Goal: Entertainment & Leisure: Consume media (video, audio)

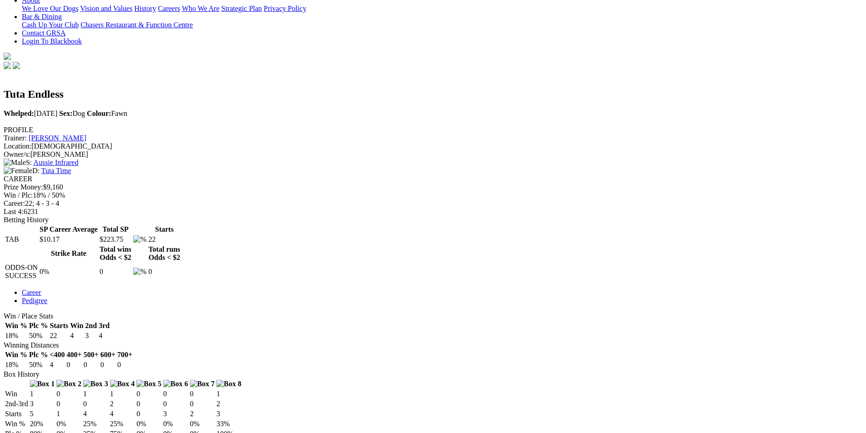
scroll to position [227, 0]
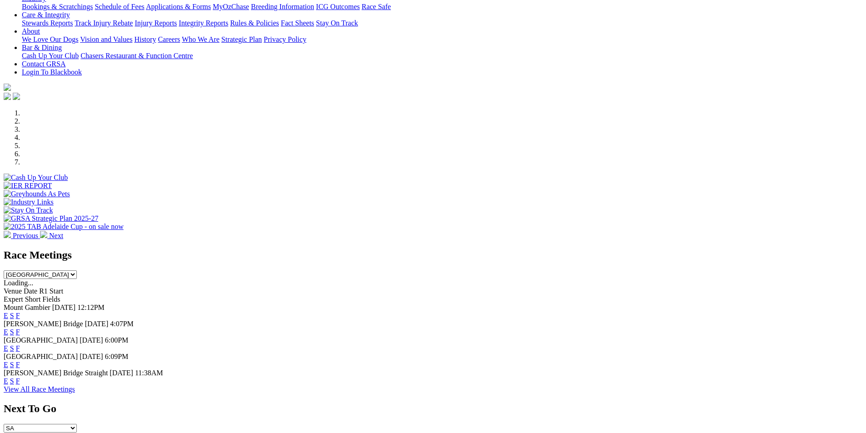
scroll to position [182, 0]
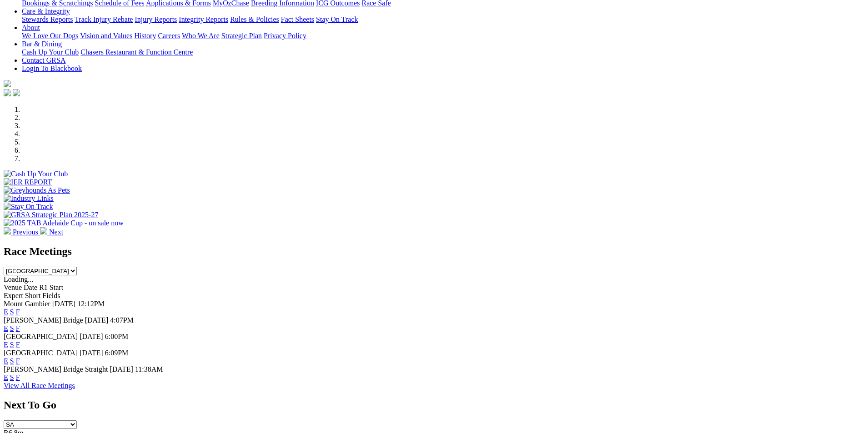
click at [77, 267] on select "[GEOGRAPHIC_DATA] [GEOGRAPHIC_DATA] [GEOGRAPHIC_DATA] [GEOGRAPHIC_DATA] [GEOGRA…" at bounding box center [40, 271] width 73 height 9
select select "QLD"
click at [77, 267] on select "South Australia New South Wales Northern Territory Queensland Tasmania Victoria…" at bounding box center [40, 271] width 73 height 9
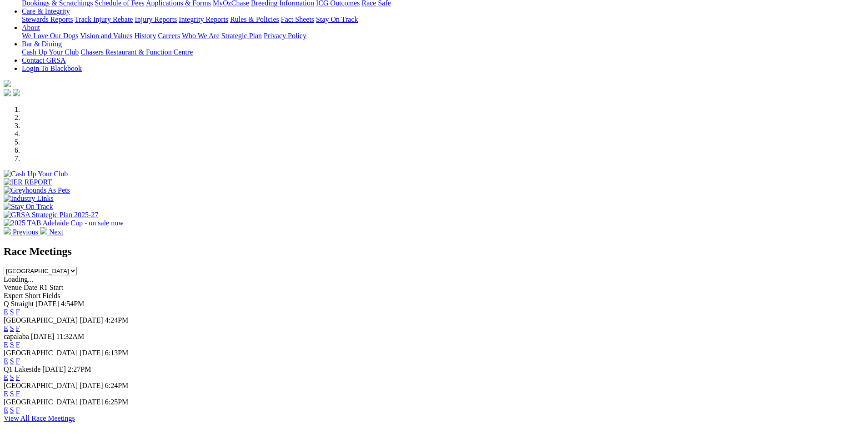
click at [20, 308] on link "F" at bounding box center [18, 312] width 4 height 8
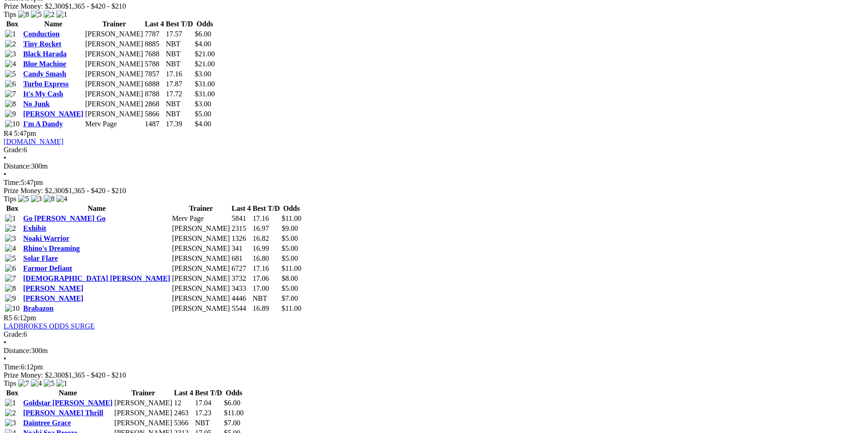
scroll to position [955, 0]
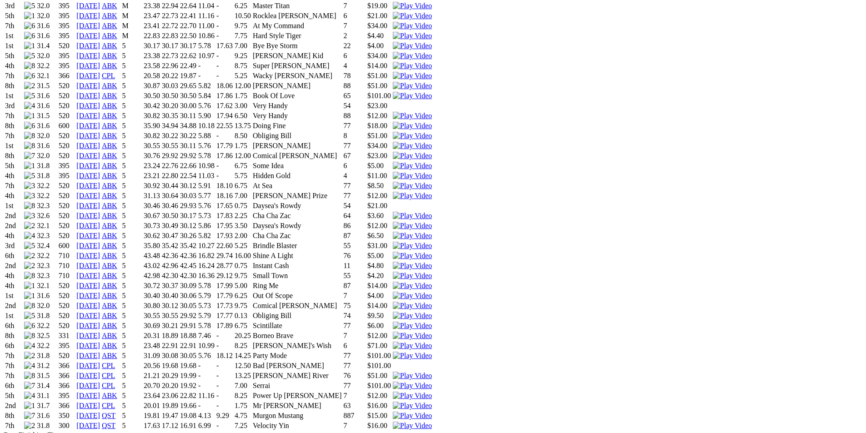
scroll to position [819, 0]
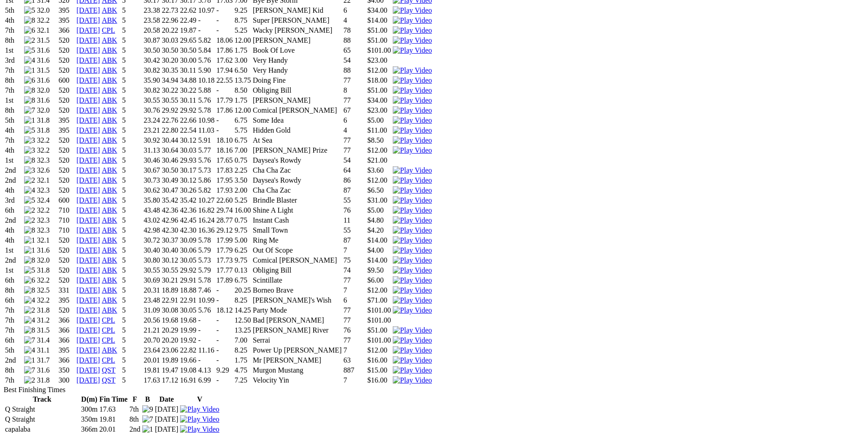
click at [432, 377] on img at bounding box center [412, 381] width 39 height 8
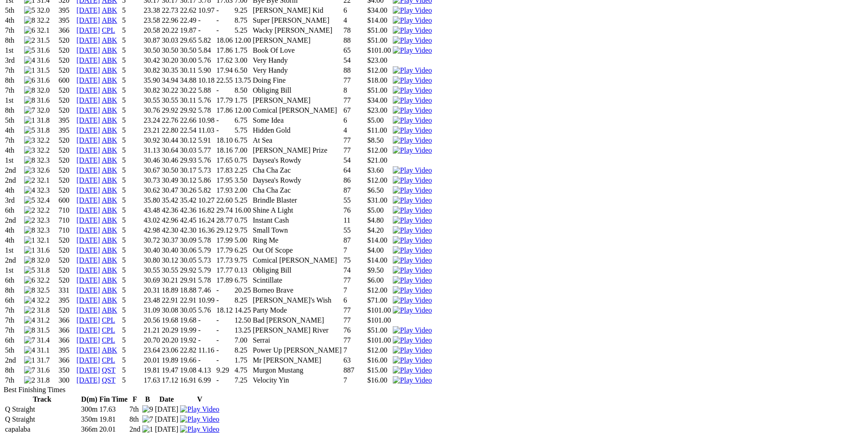
click at [432, 357] on img at bounding box center [412, 361] width 39 height 8
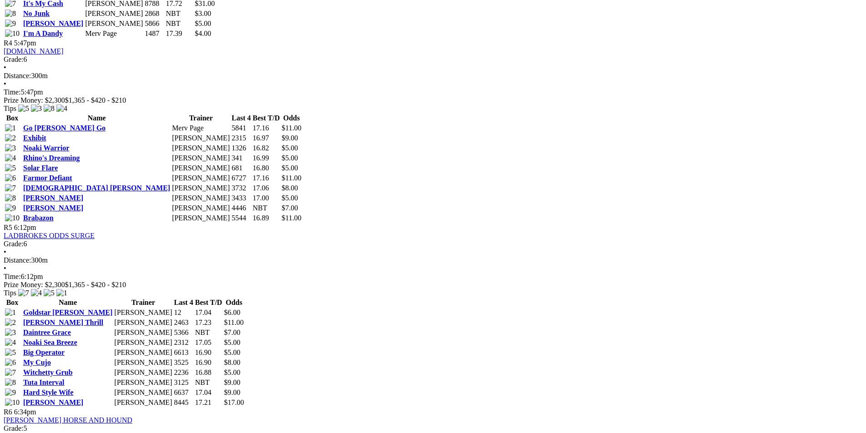
scroll to position [1001, 0]
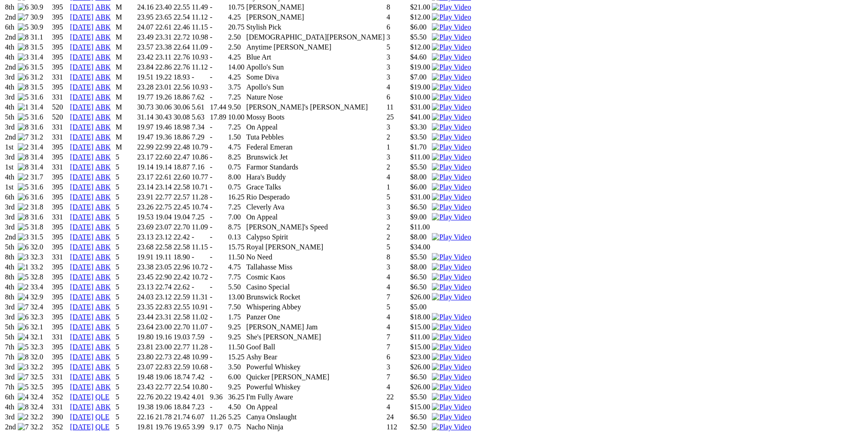
scroll to position [728, 0]
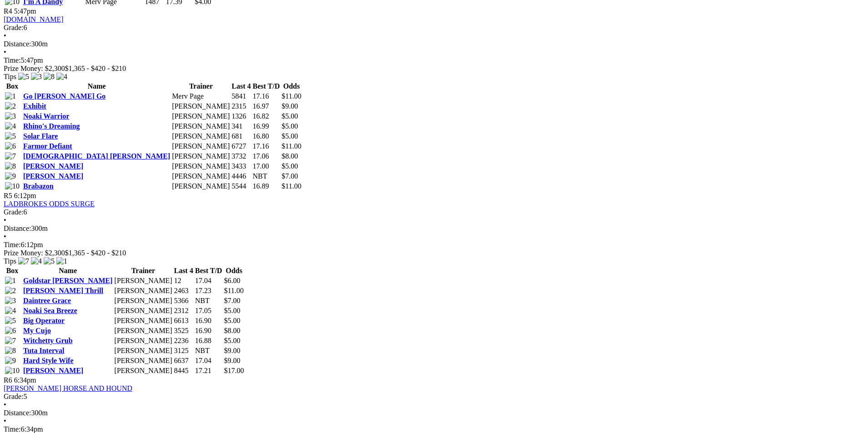
scroll to position [1046, 0]
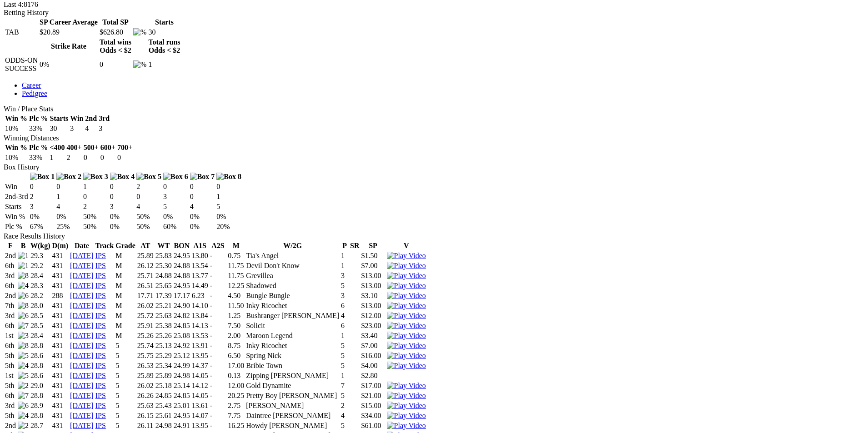
scroll to position [455, 0]
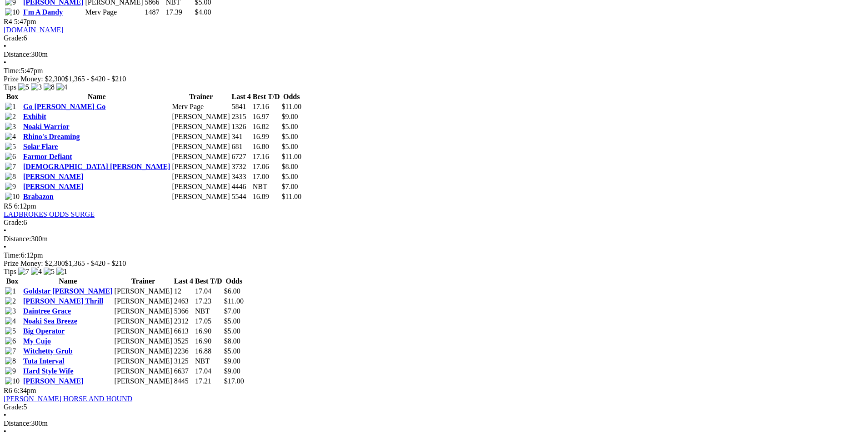
scroll to position [1046, 0]
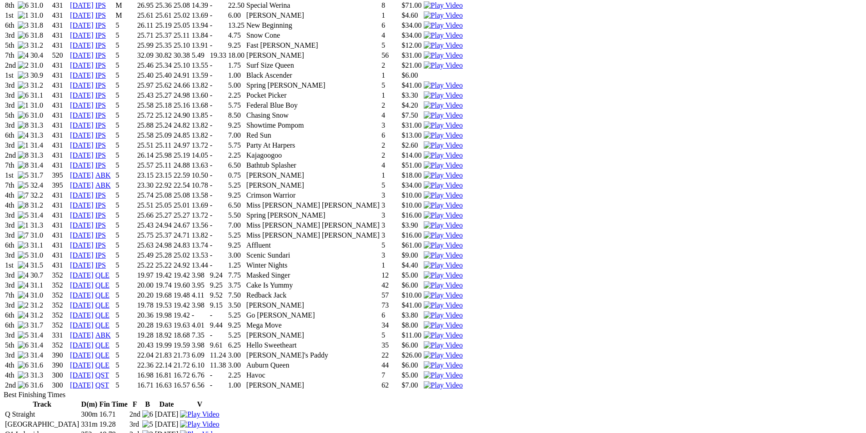
scroll to position [728, 0]
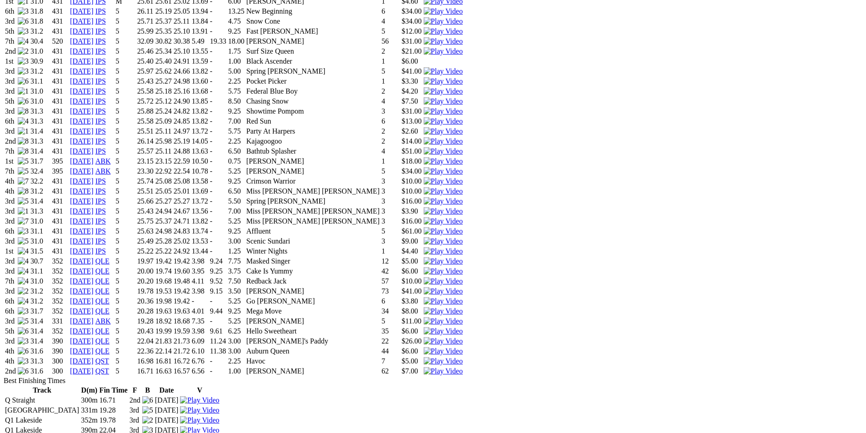
click at [463, 368] on img at bounding box center [443, 372] width 39 height 8
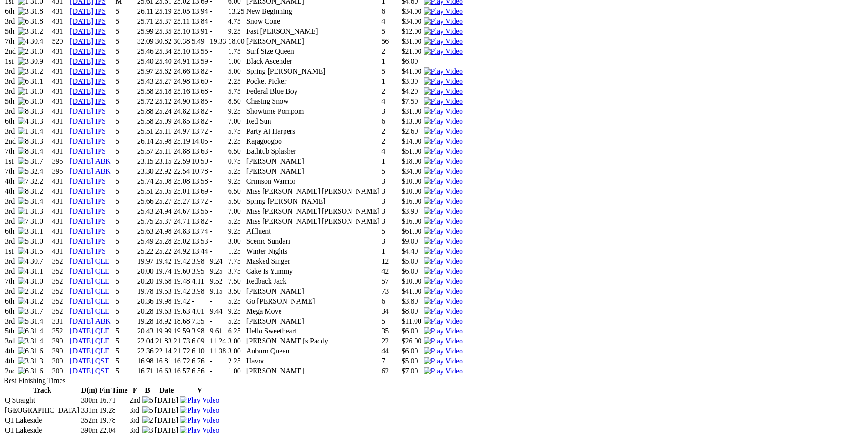
click at [463, 358] on img at bounding box center [443, 362] width 39 height 8
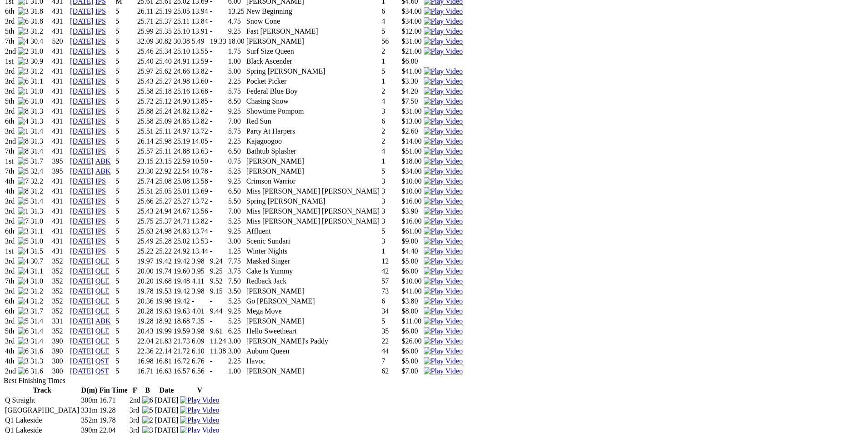
click at [463, 337] on img at bounding box center [443, 341] width 39 height 8
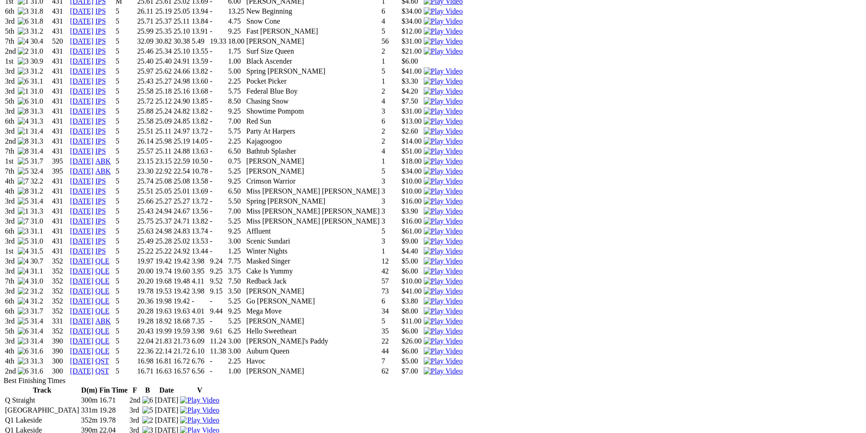
click at [463, 347] on img at bounding box center [443, 351] width 39 height 8
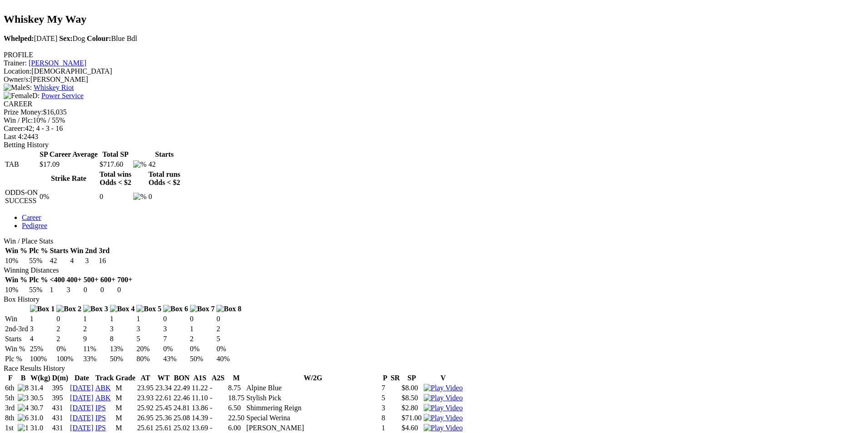
scroll to position [273, 0]
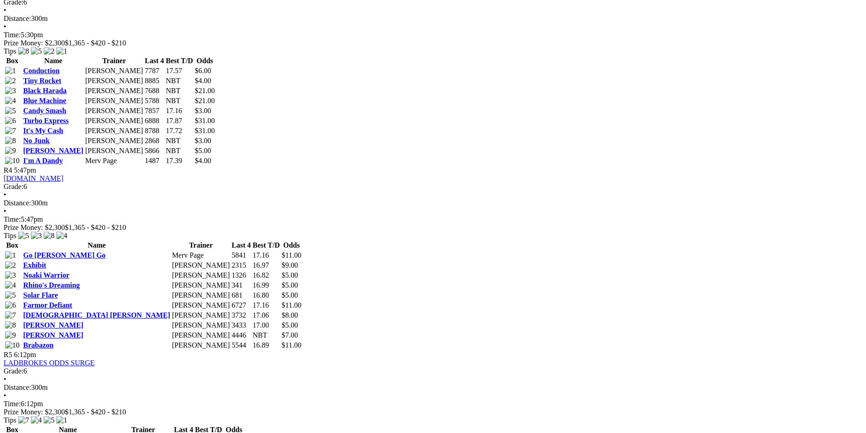
scroll to position [1001, 0]
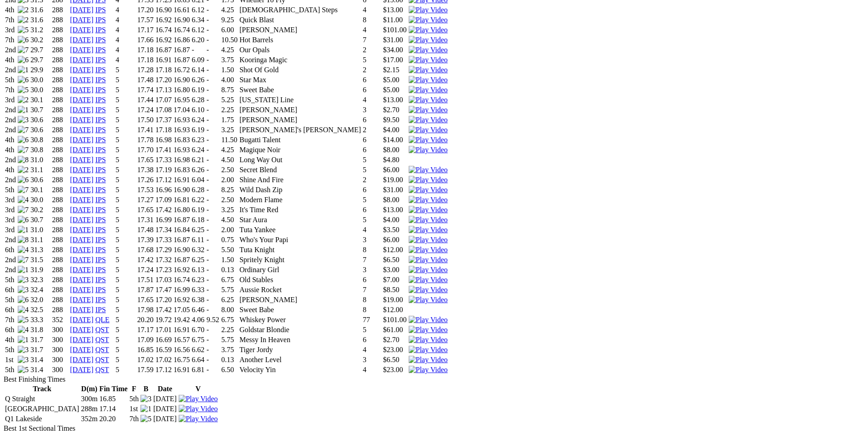
scroll to position [864, 0]
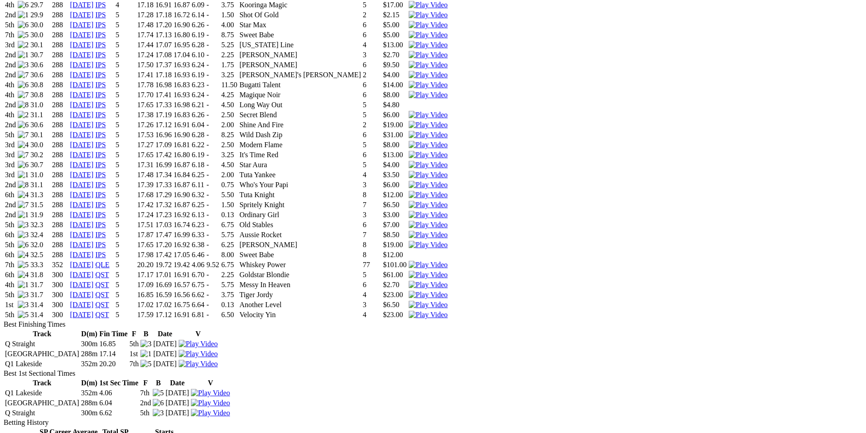
click at [448, 311] on img at bounding box center [428, 315] width 39 height 8
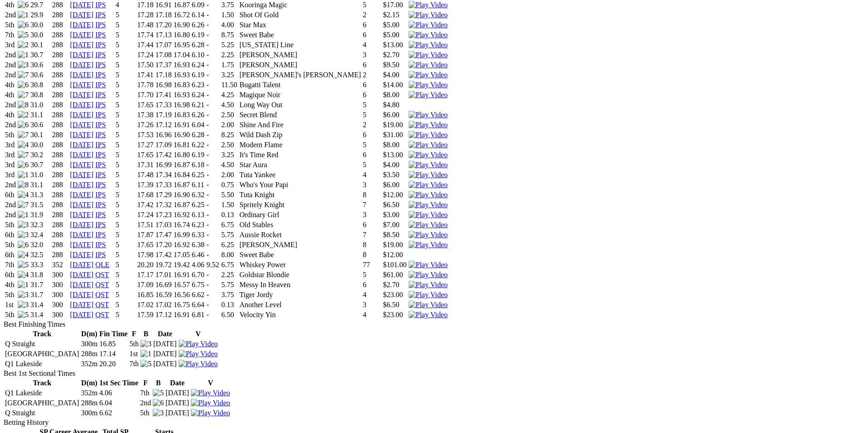
click at [448, 301] on img at bounding box center [428, 305] width 39 height 8
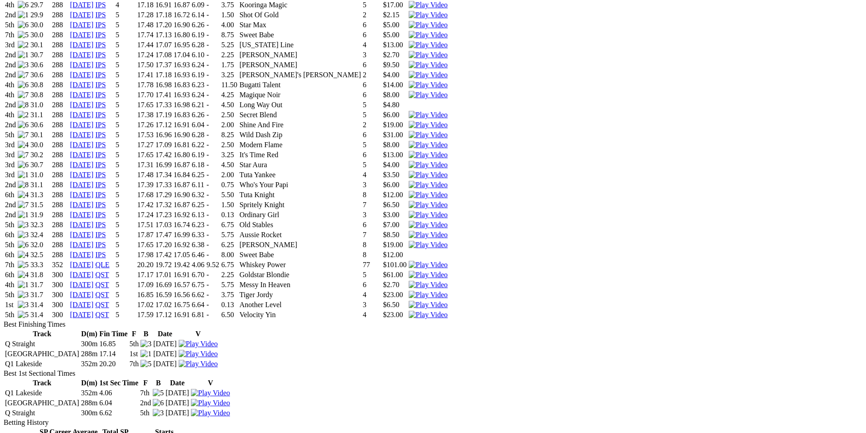
click at [448, 291] on img at bounding box center [428, 295] width 39 height 8
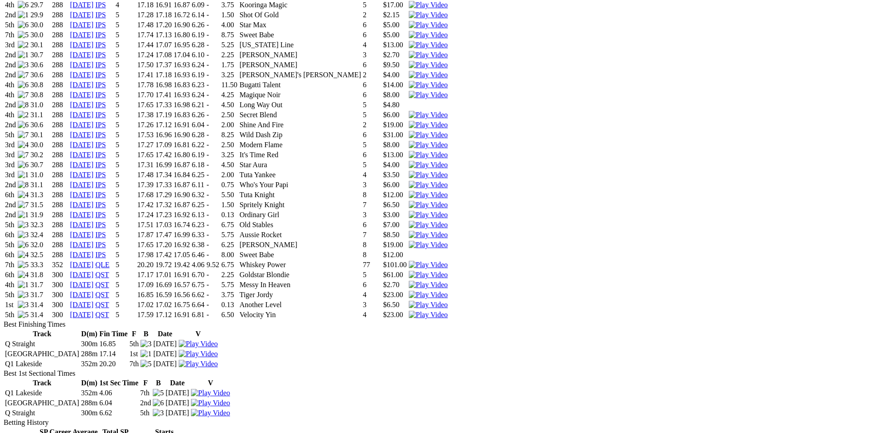
drag, startPoint x: 535, startPoint y: 31, endPoint x: 529, endPoint y: 39, distance: 9.8
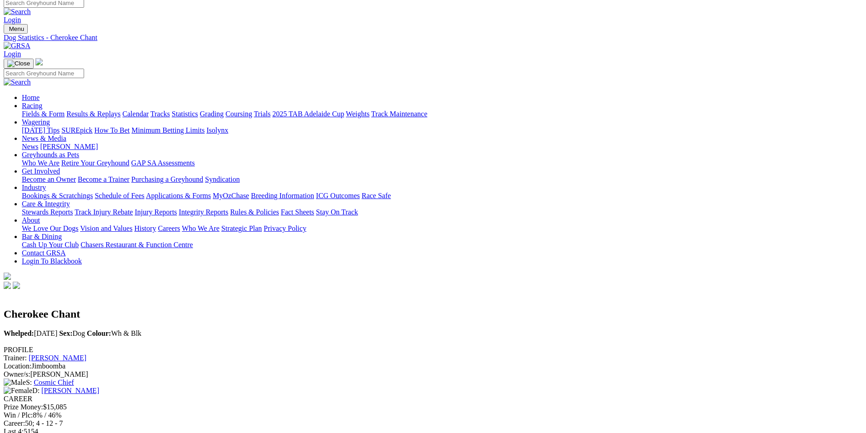
scroll to position [0, 0]
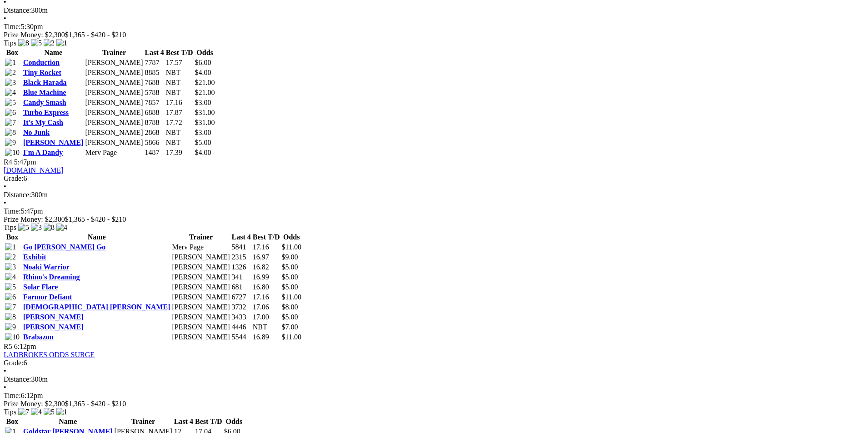
scroll to position [910, 0]
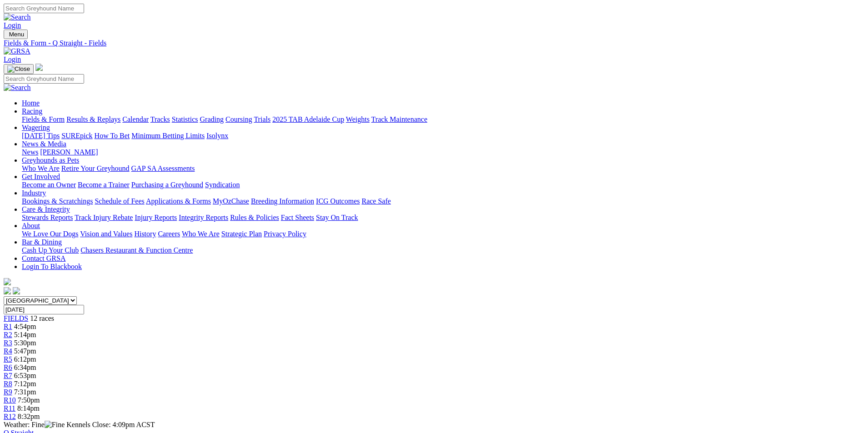
click at [12, 388] on link "R9" at bounding box center [8, 392] width 9 height 8
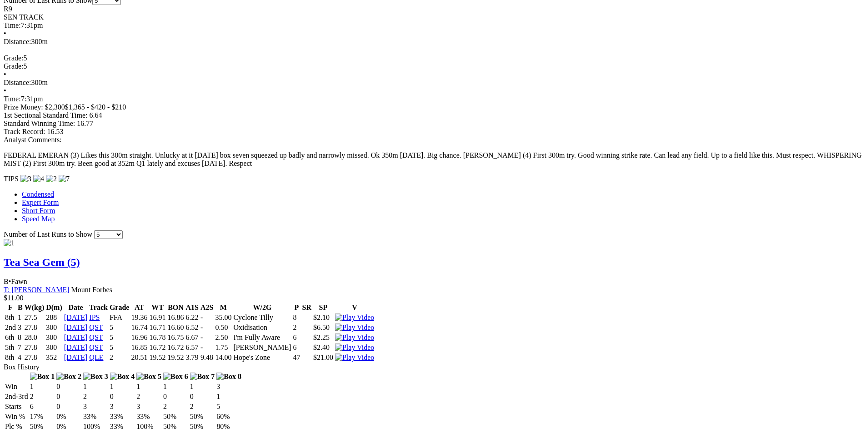
scroll to position [500, 0]
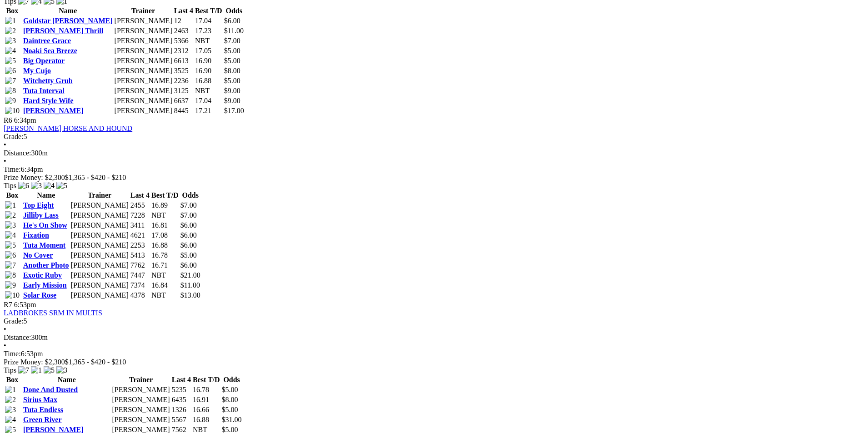
scroll to position [1319, 0]
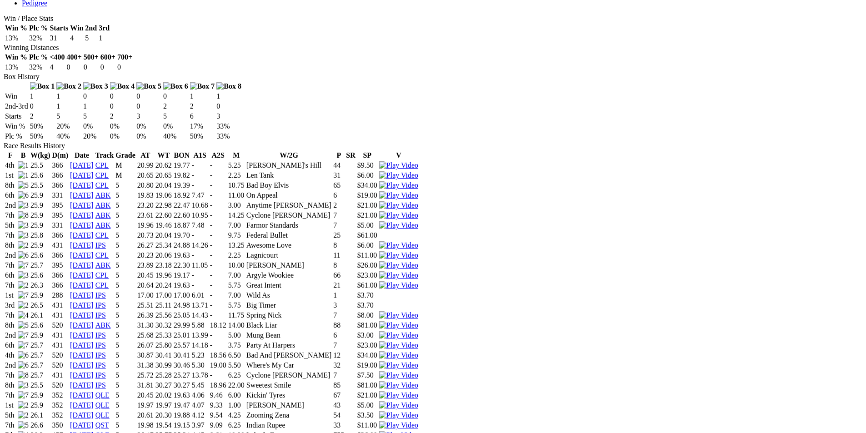
scroll to position [591, 0]
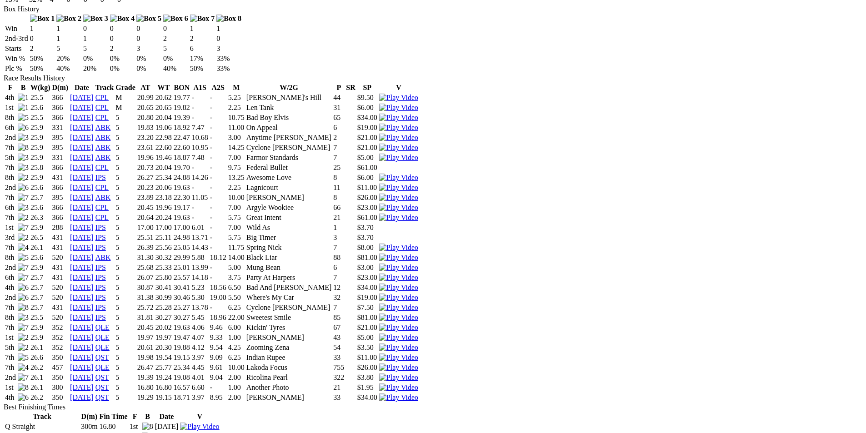
click at [418, 384] on img at bounding box center [398, 388] width 39 height 8
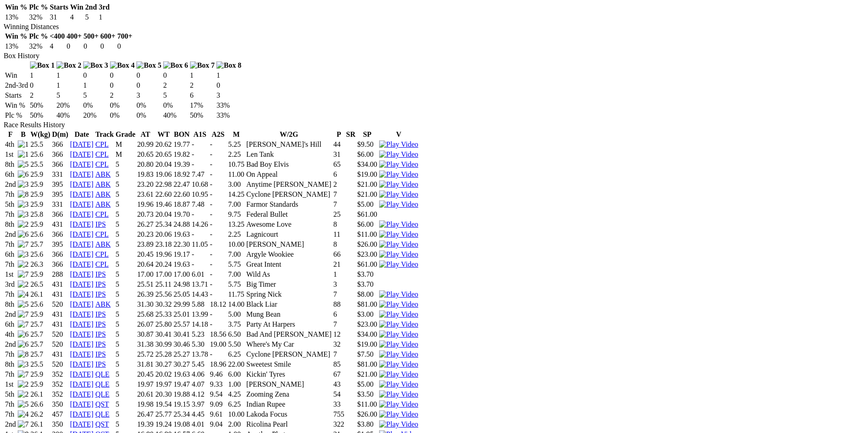
scroll to position [546, 0]
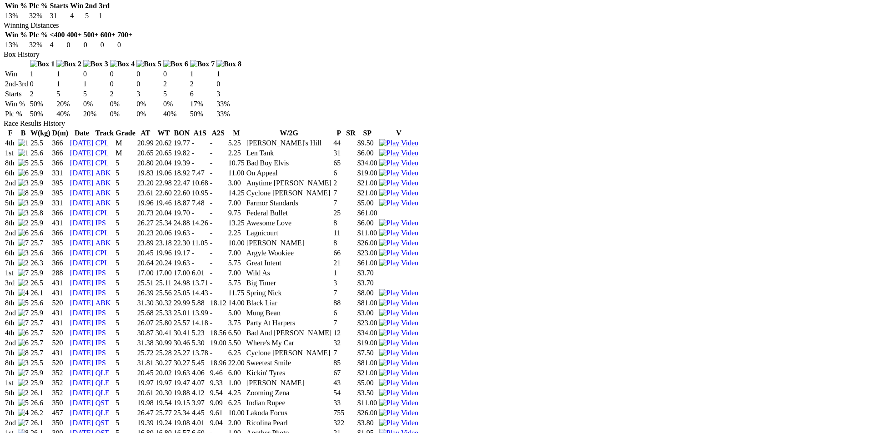
click at [418, 419] on img at bounding box center [398, 423] width 39 height 8
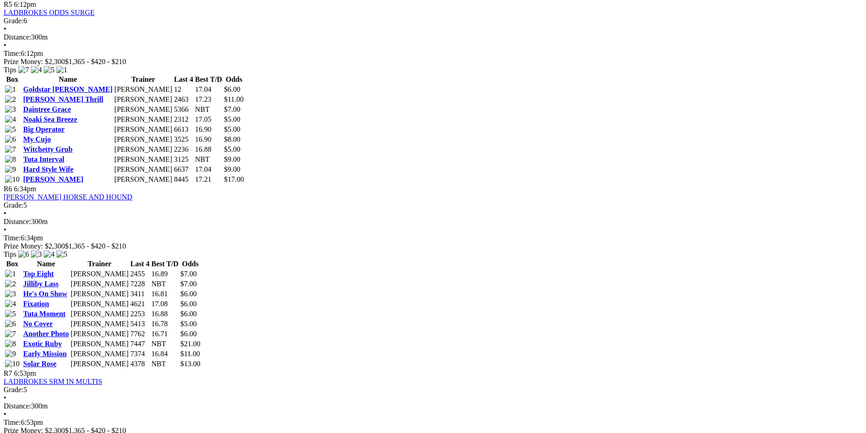
scroll to position [1274, 0]
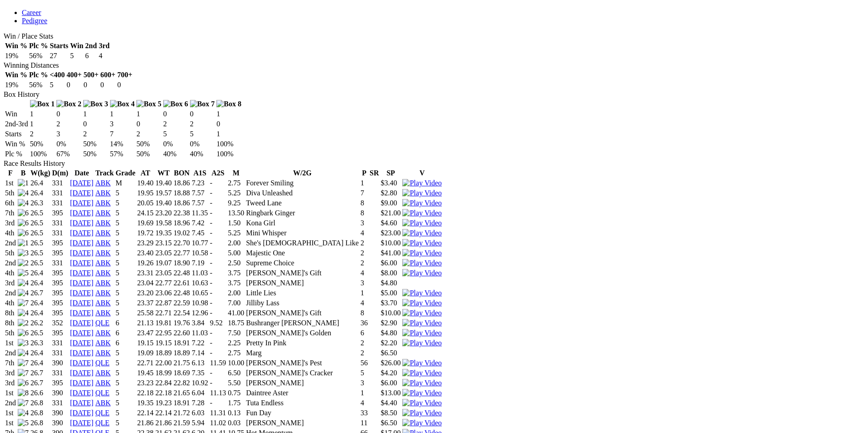
scroll to position [500, 0]
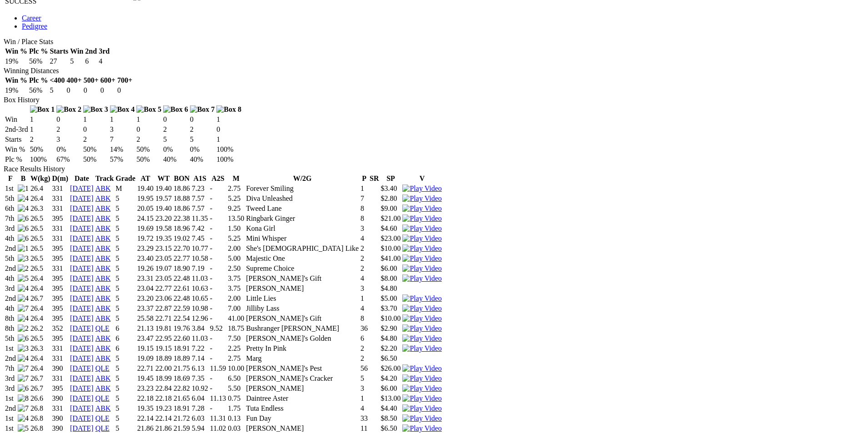
click at [442, 395] on img at bounding box center [422, 399] width 39 height 8
click at [442, 405] on img at bounding box center [422, 409] width 39 height 8
click at [442, 375] on img at bounding box center [422, 379] width 39 height 8
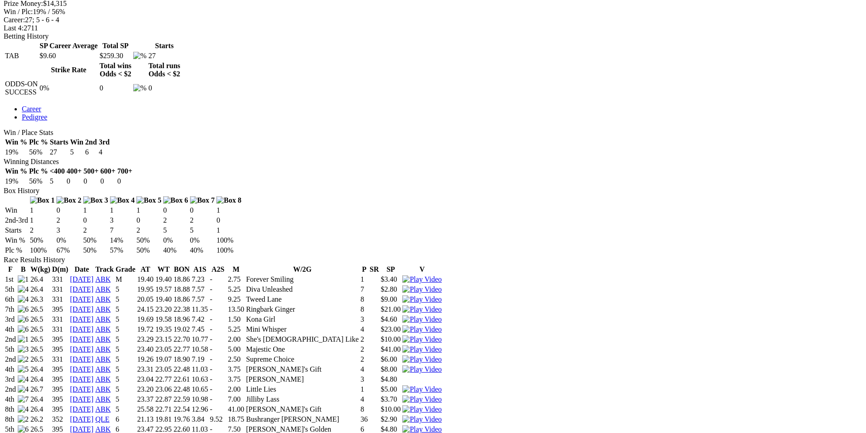
scroll to position [364, 0]
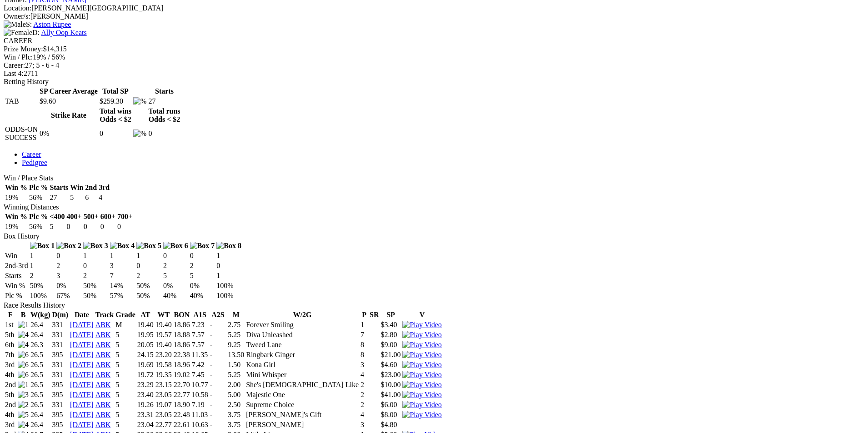
click at [442, 361] on img at bounding box center [422, 365] width 39 height 8
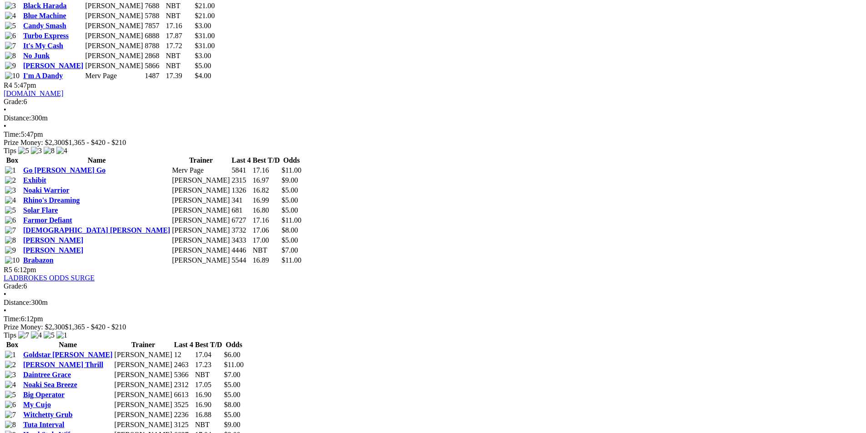
scroll to position [1228, 0]
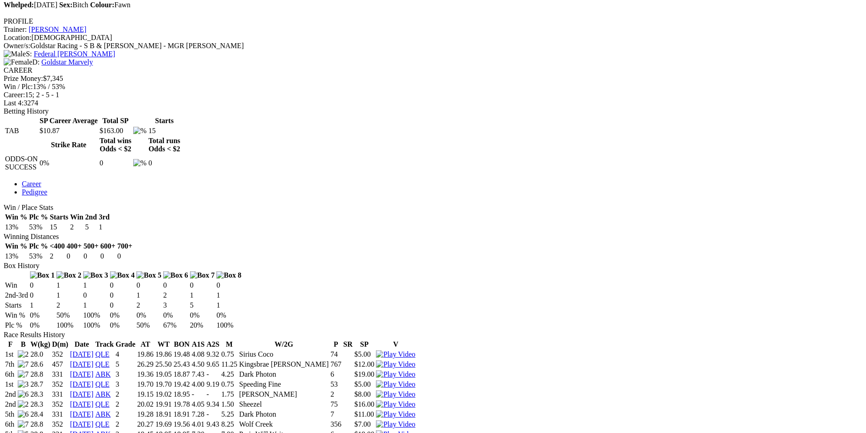
scroll to position [318, 0]
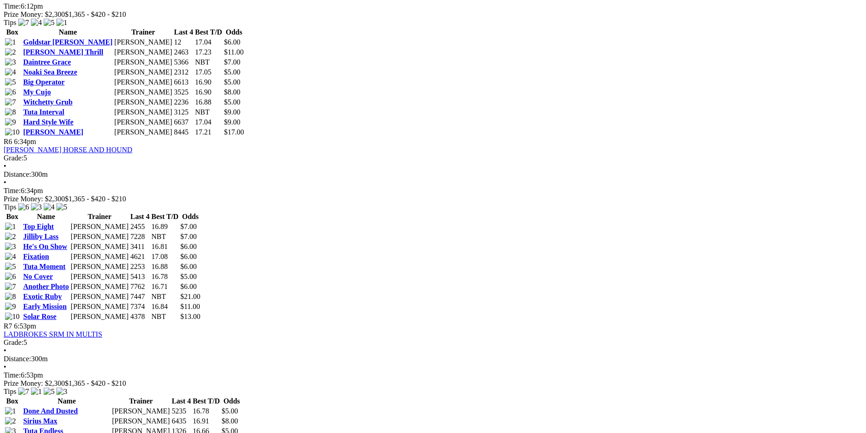
scroll to position [1274, 0]
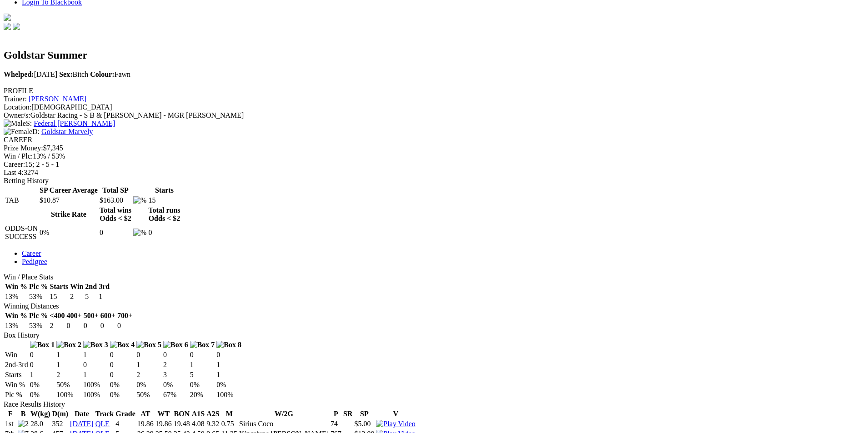
scroll to position [273, 0]
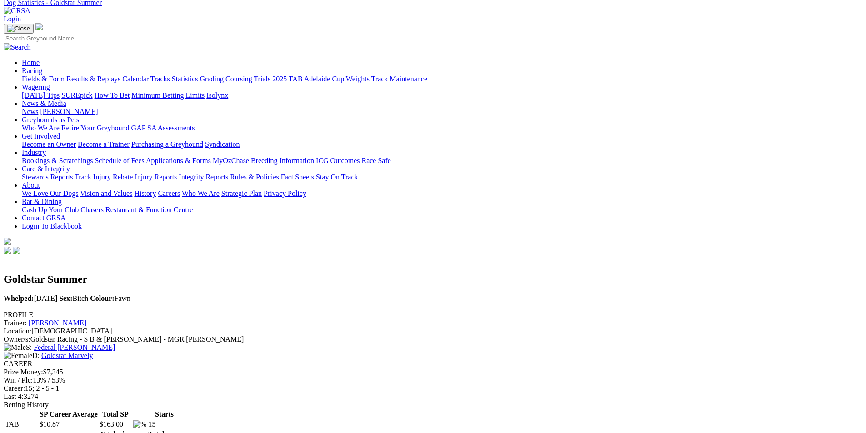
scroll to position [0, 0]
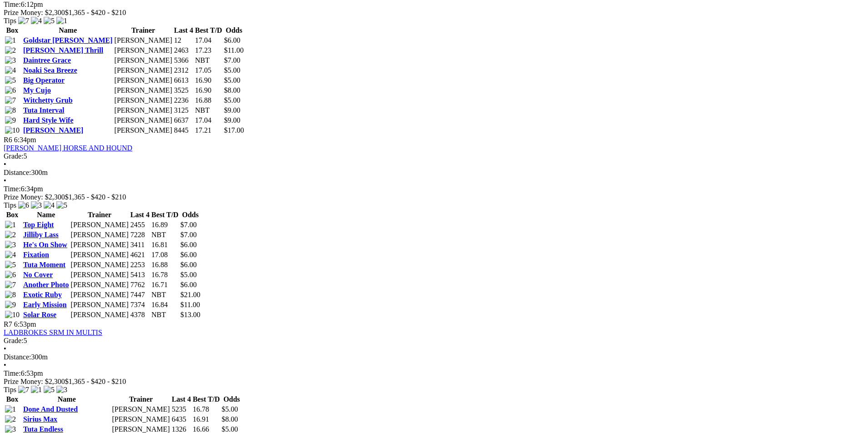
scroll to position [1274, 0]
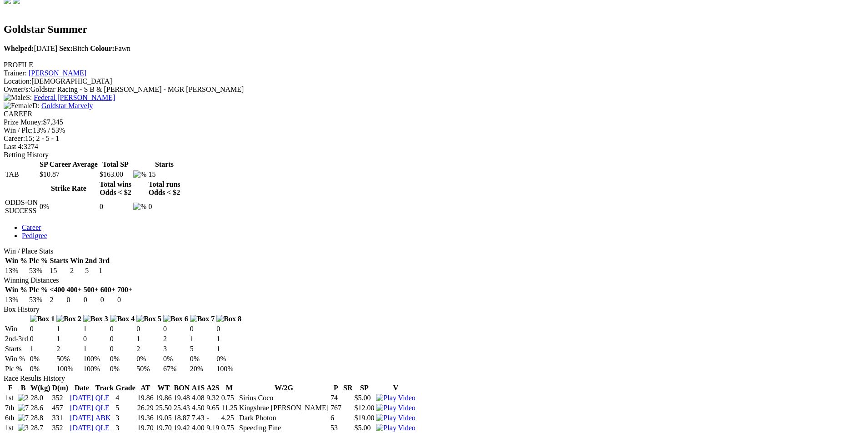
scroll to position [318, 0]
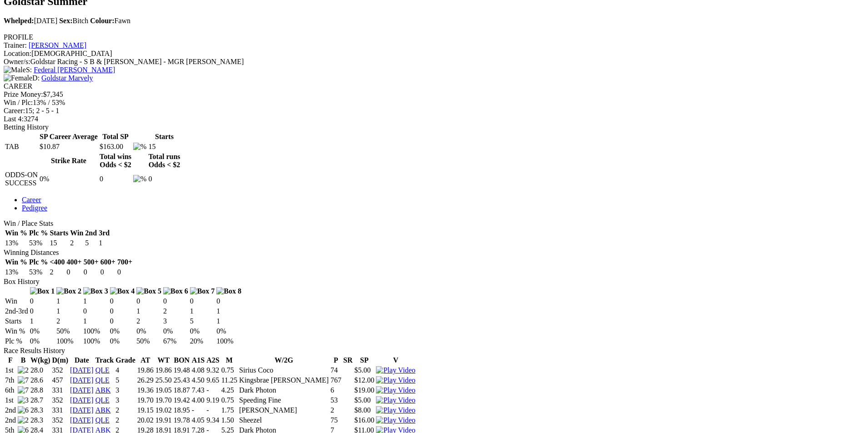
click at [415, 407] on img at bounding box center [395, 411] width 39 height 8
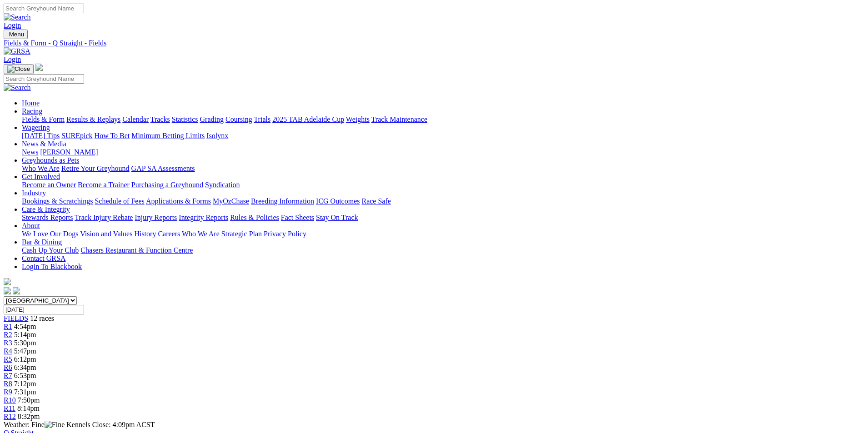
click at [12, 388] on link "R9" at bounding box center [8, 392] width 9 height 8
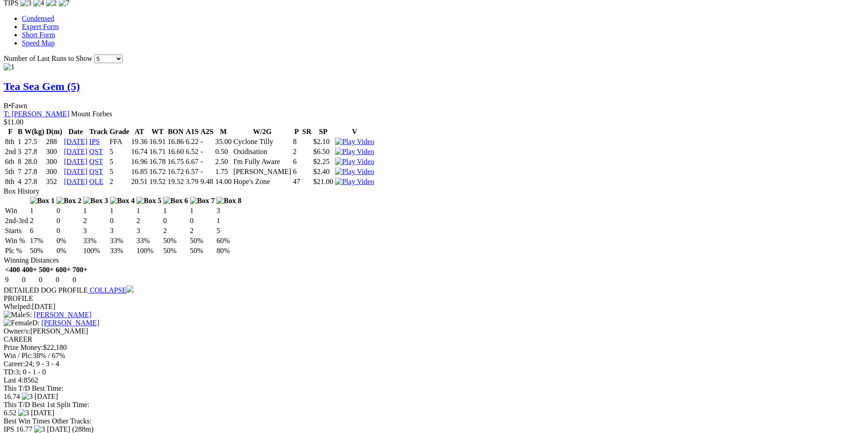
scroll to position [864, 0]
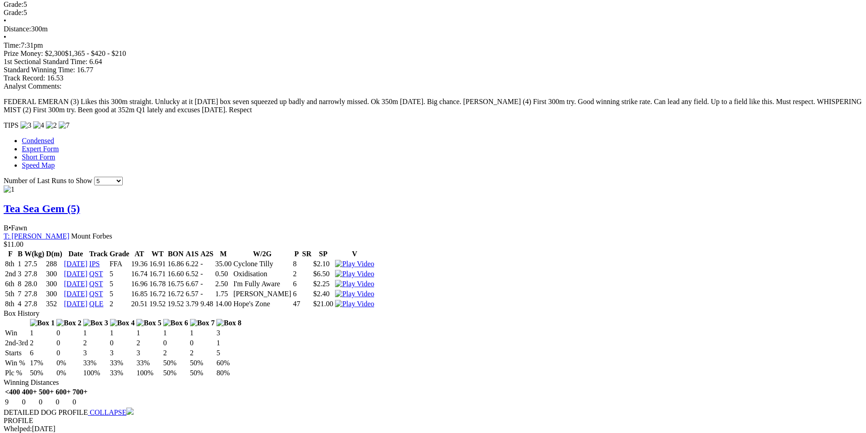
scroll to position [728, 0]
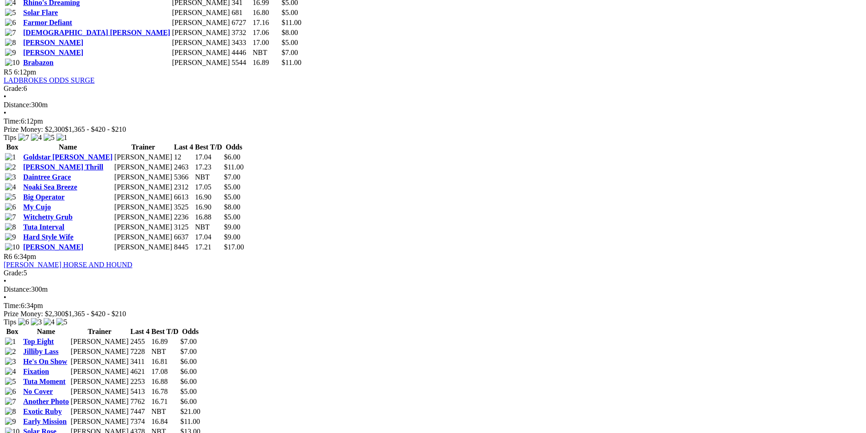
scroll to position [1274, 0]
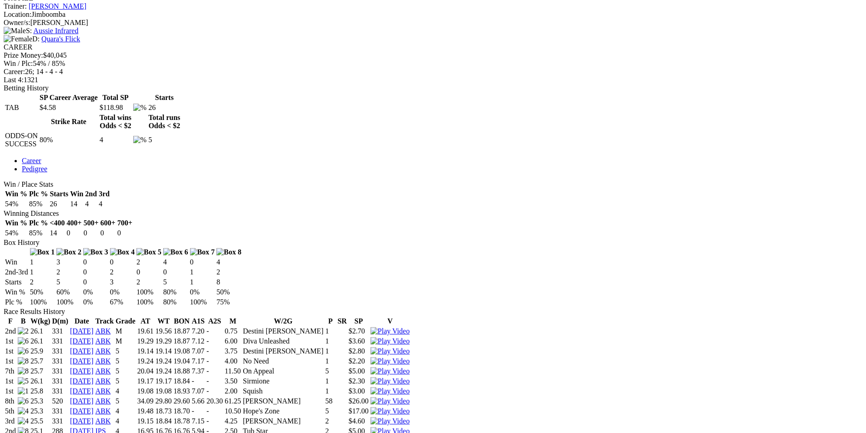
scroll to position [546, 0]
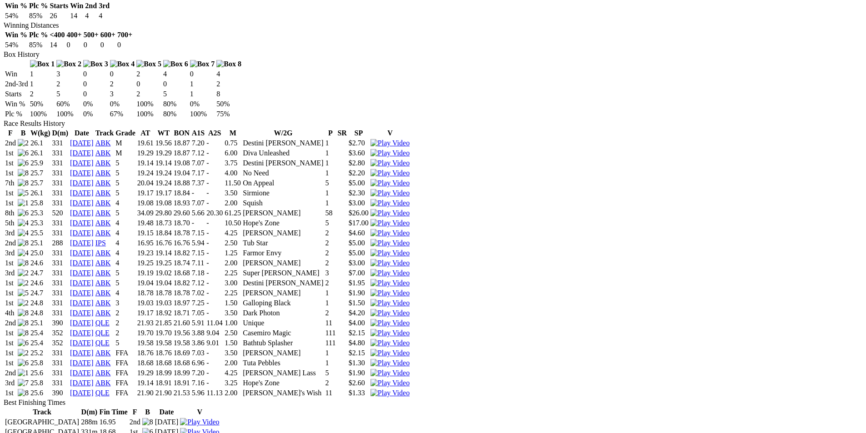
click at [410, 339] on img at bounding box center [390, 343] width 39 height 8
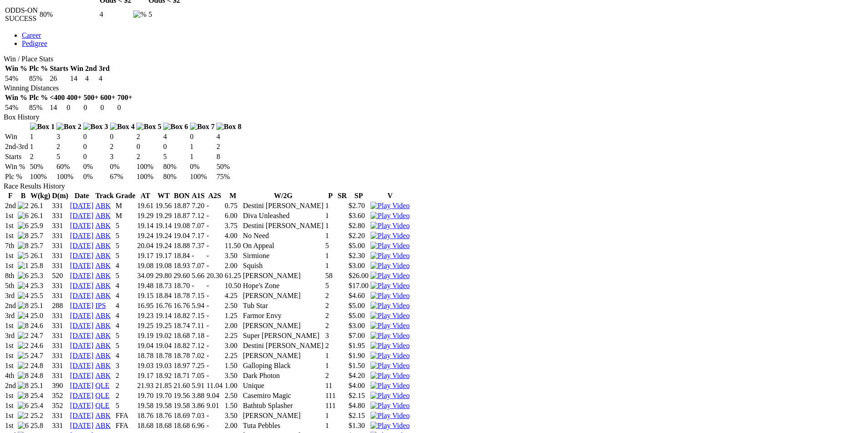
scroll to position [500, 0]
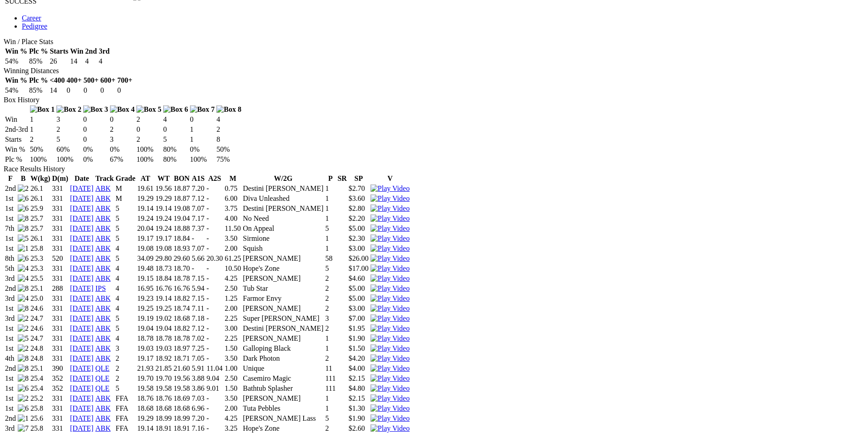
click at [410, 405] on img at bounding box center [390, 409] width 39 height 8
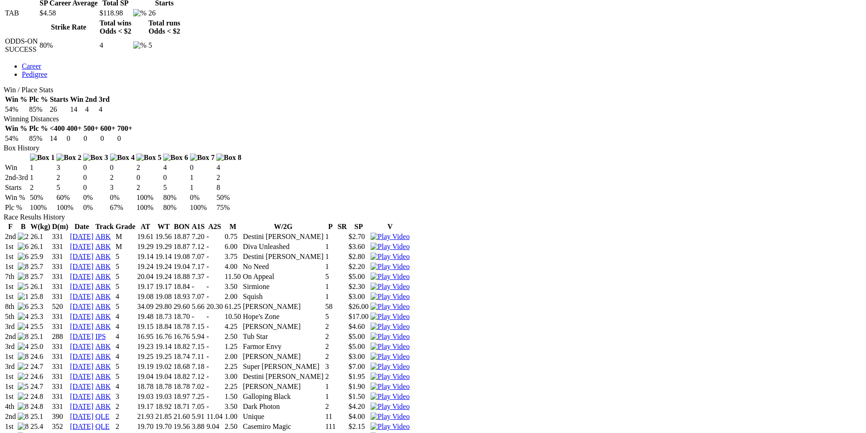
scroll to position [455, 0]
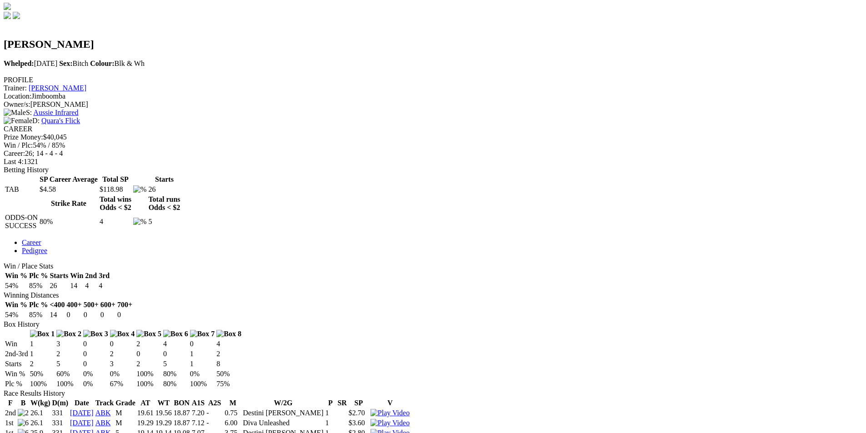
scroll to position [273, 0]
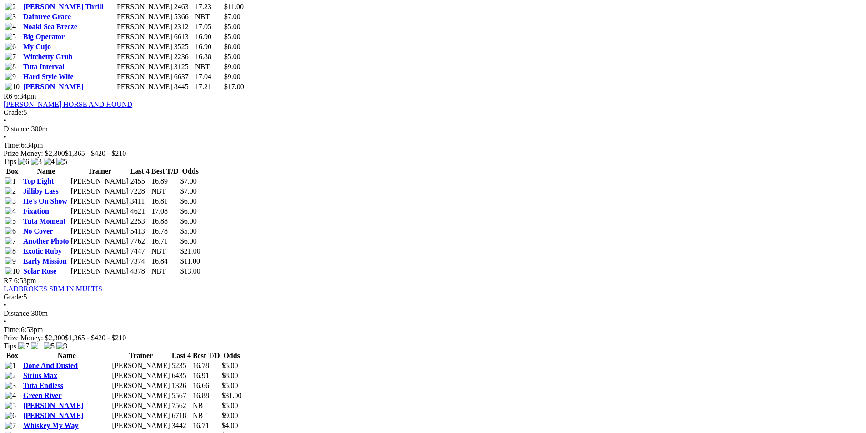
scroll to position [1319, 0]
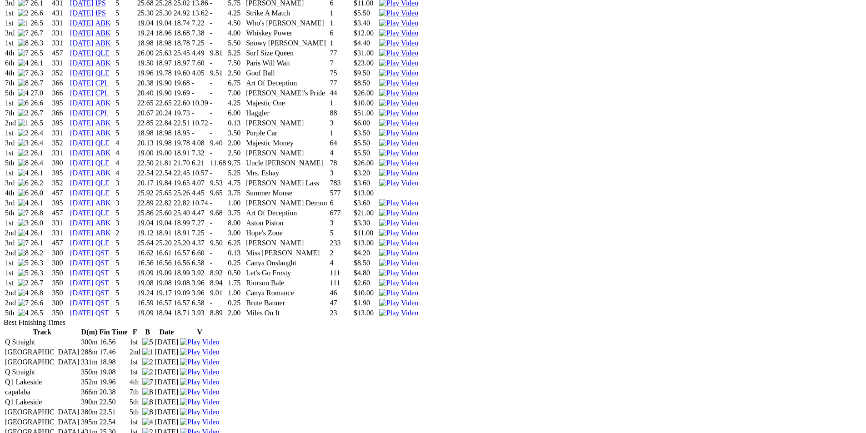
scroll to position [1092, 0]
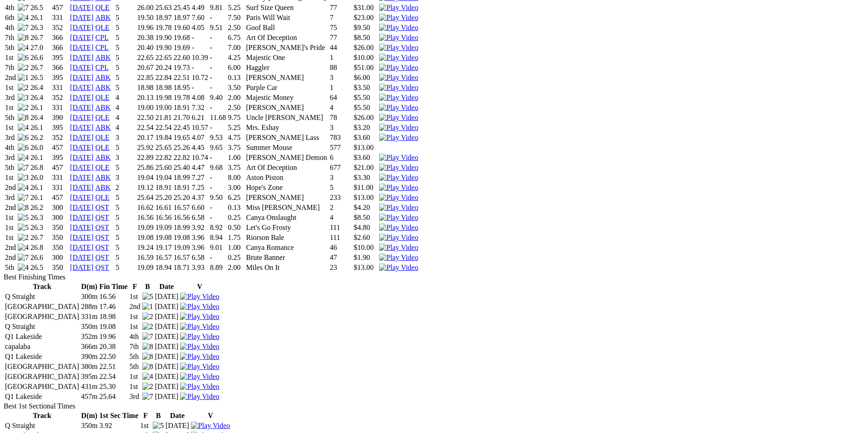
click at [418, 264] on img at bounding box center [398, 268] width 39 height 8
click at [418, 254] on img at bounding box center [398, 258] width 39 height 8
click at [418, 224] on img at bounding box center [398, 228] width 39 height 8
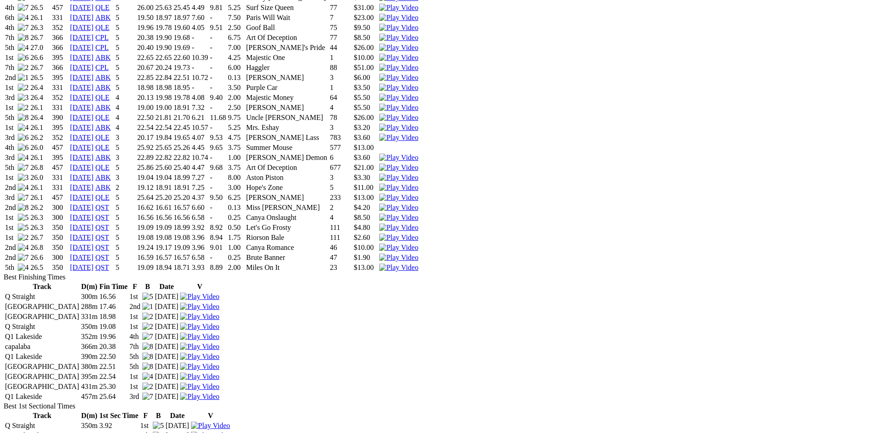
click at [418, 214] on img at bounding box center [398, 218] width 39 height 8
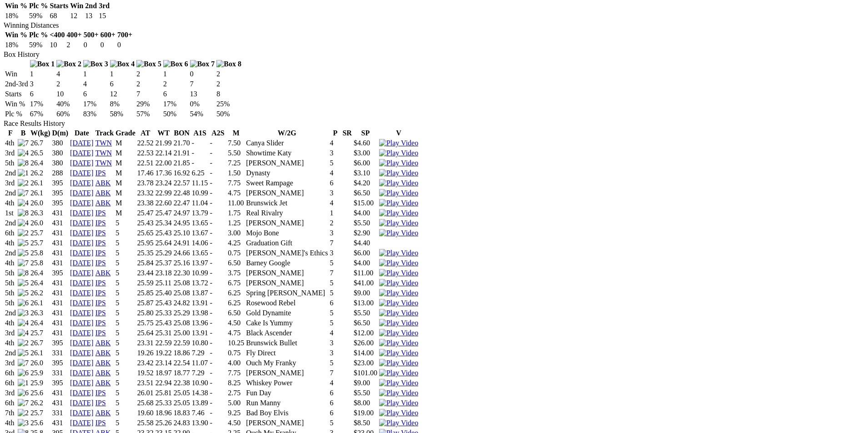
scroll to position [91, 0]
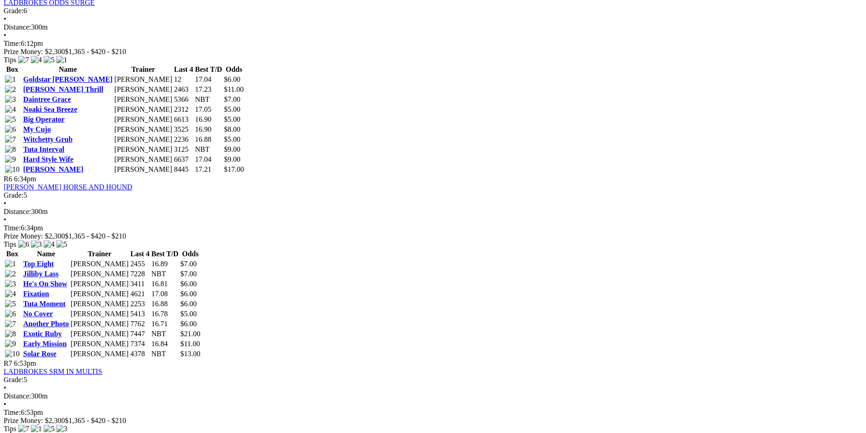
scroll to position [1274, 0]
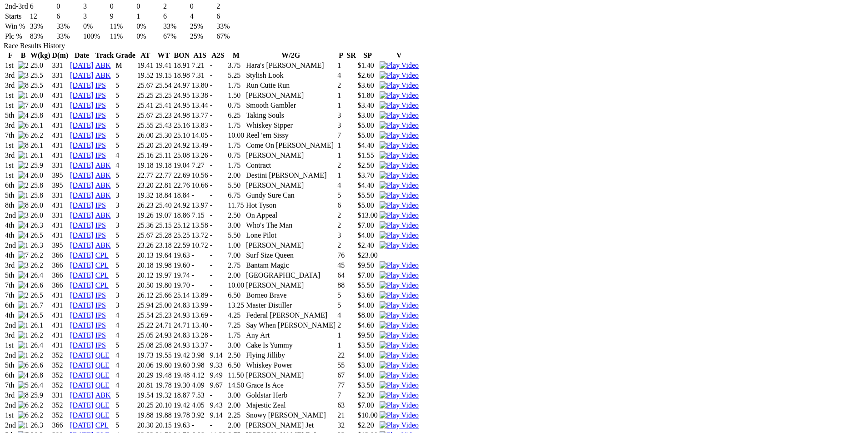
scroll to position [728, 0]
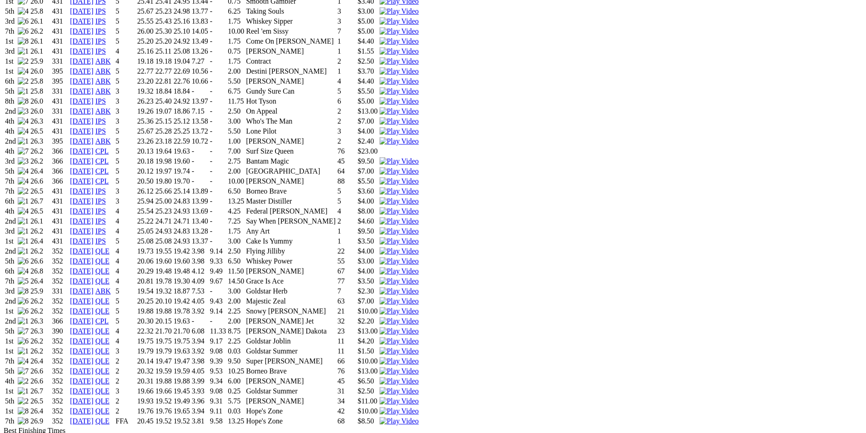
click at [419, 337] on img at bounding box center [399, 341] width 39 height 8
click at [419, 347] on img at bounding box center [399, 351] width 39 height 8
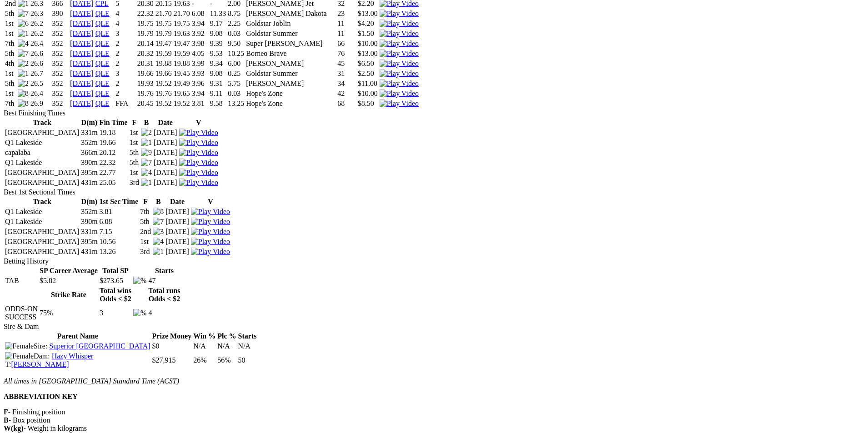
scroll to position [1046, 0]
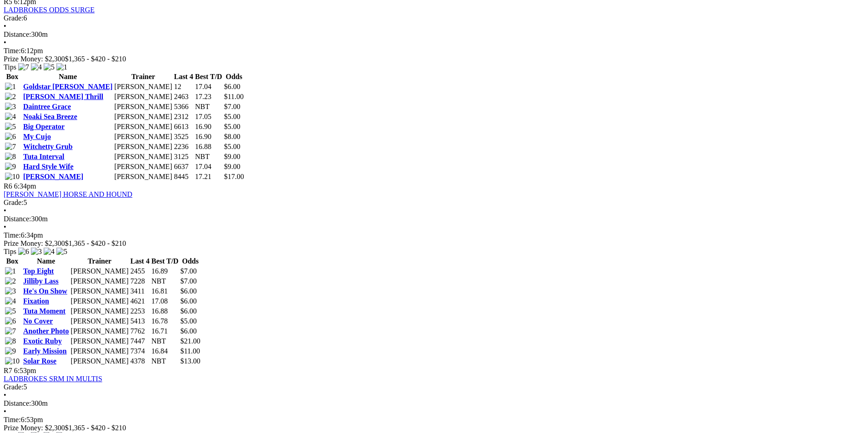
scroll to position [1274, 0]
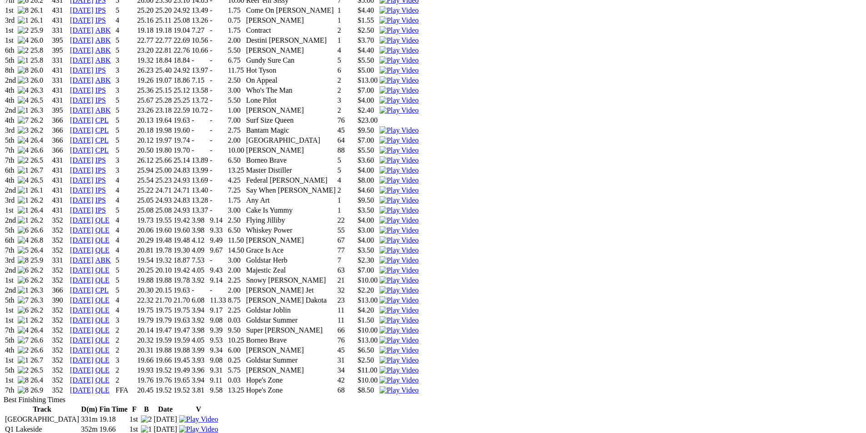
scroll to position [773, 0]
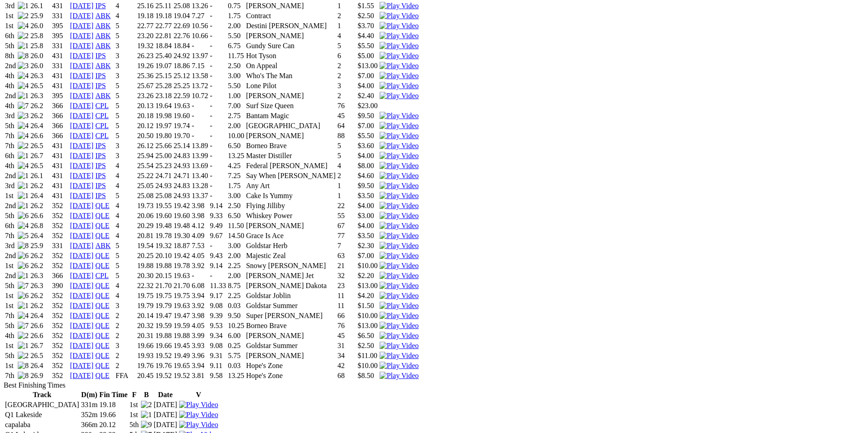
click at [419, 362] on img at bounding box center [399, 366] width 39 height 8
click at [419, 342] on img at bounding box center [399, 346] width 39 height 8
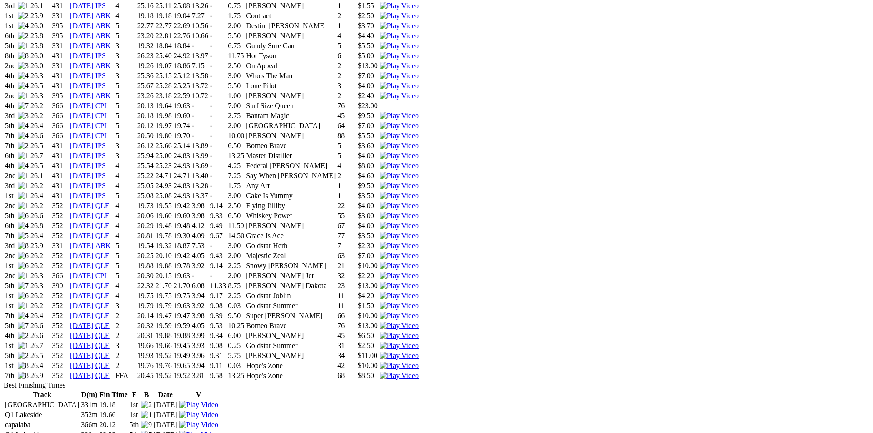
click at [419, 322] on img at bounding box center [399, 326] width 39 height 8
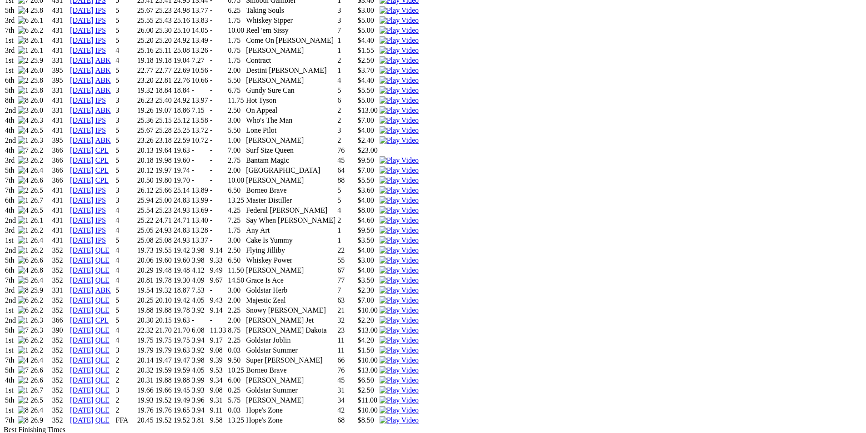
scroll to position [682, 0]
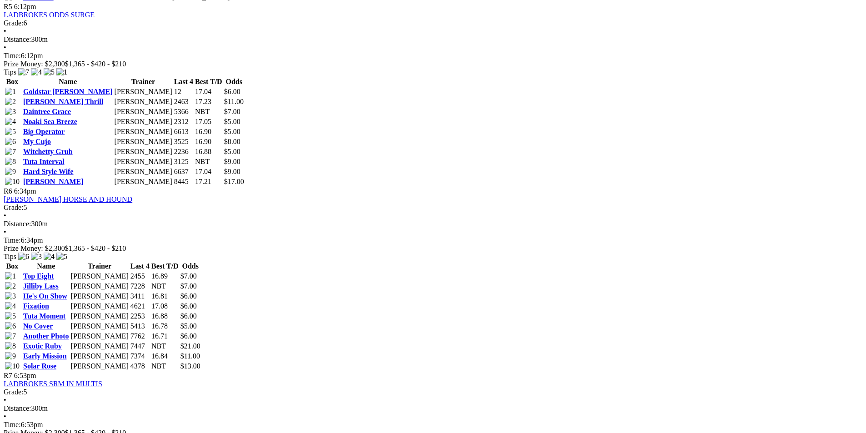
scroll to position [1274, 0]
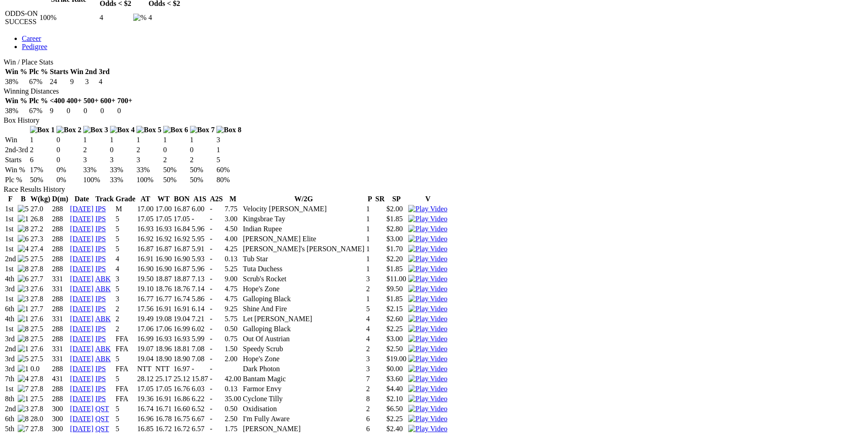
scroll to position [546, 0]
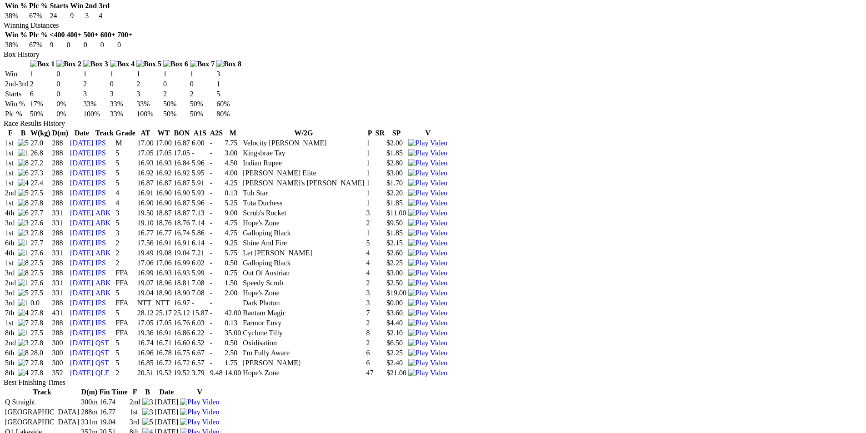
click at [448, 369] on img at bounding box center [427, 373] width 39 height 8
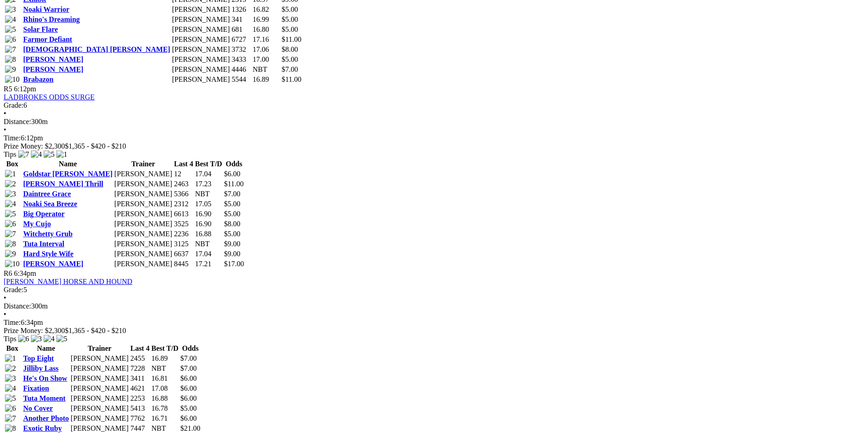
scroll to position [1137, 0]
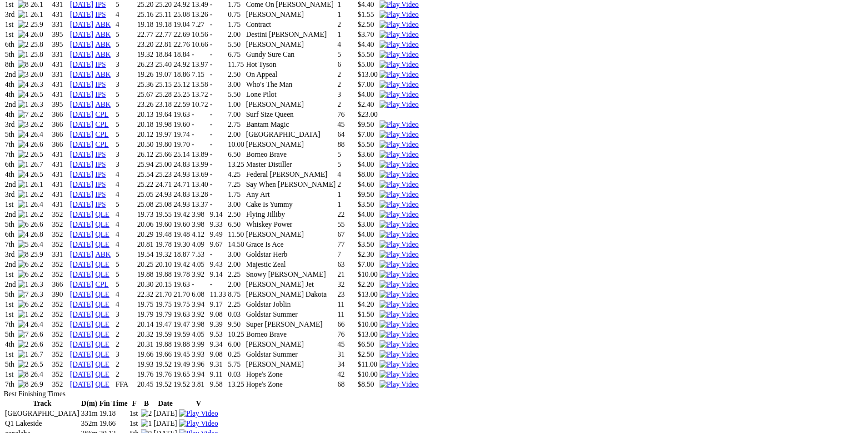
scroll to position [773, 0]
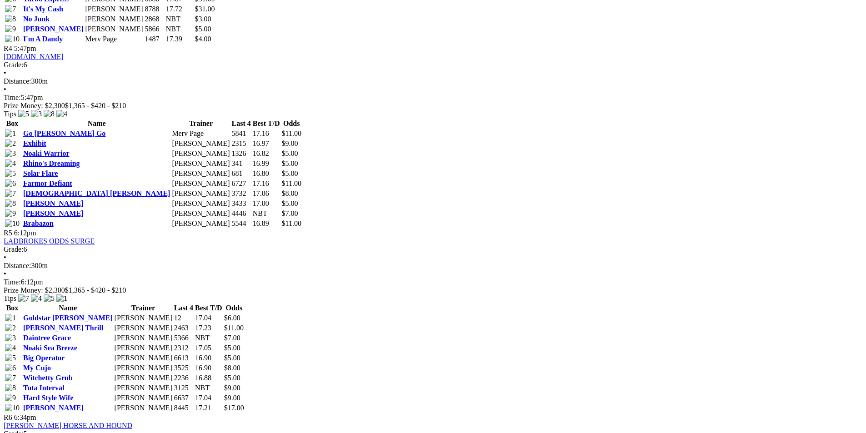
scroll to position [1183, 0]
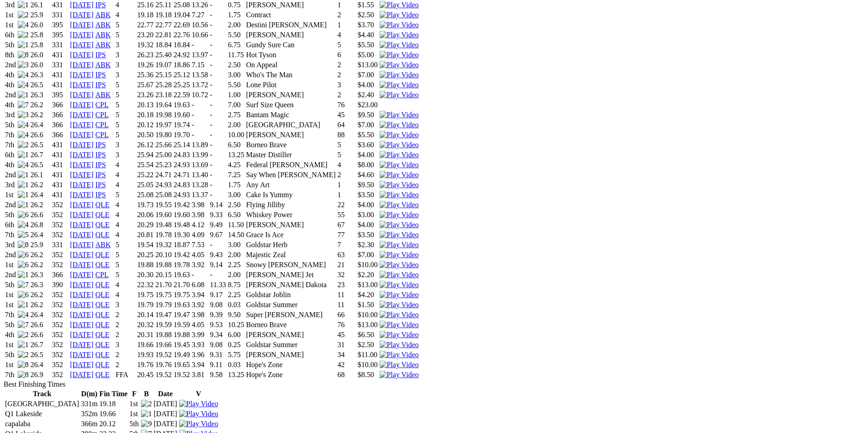
scroll to position [773, 0]
click at [419, 372] on img at bounding box center [399, 376] width 39 height 8
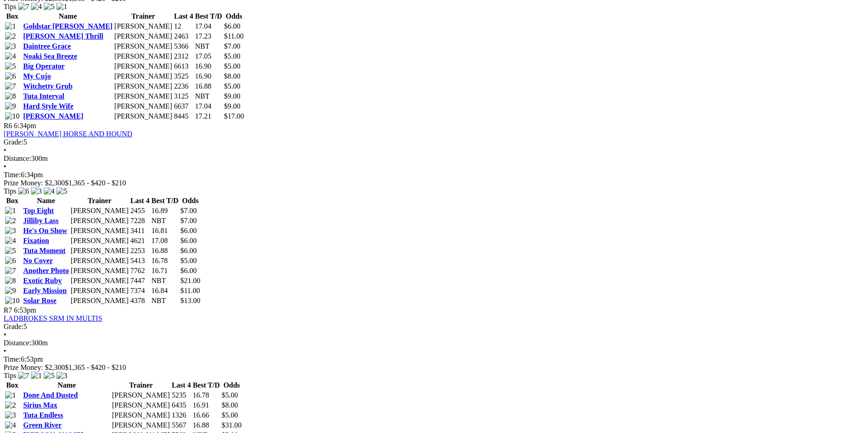
scroll to position [1319, 0]
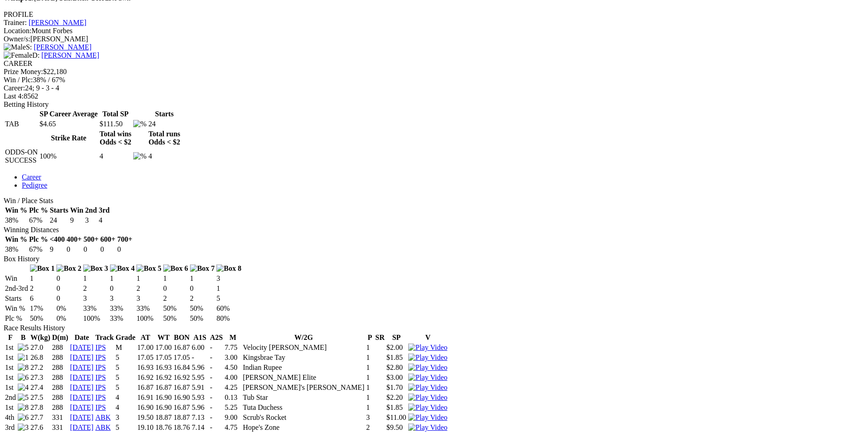
scroll to position [455, 0]
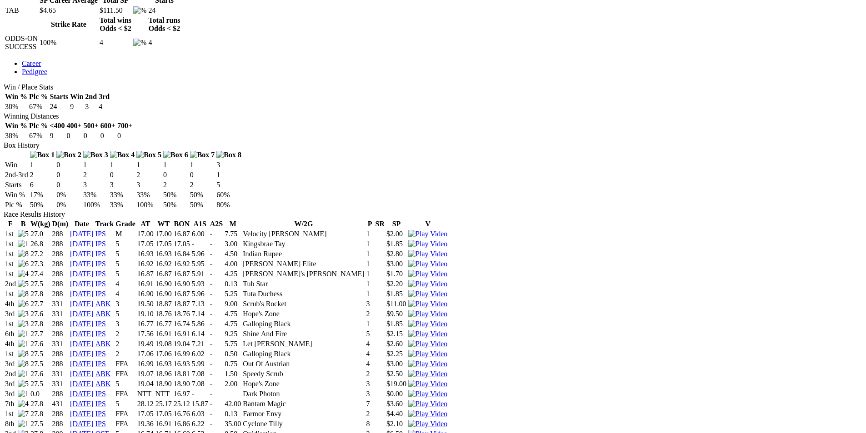
click at [448, 430] on img at bounding box center [427, 434] width 39 height 8
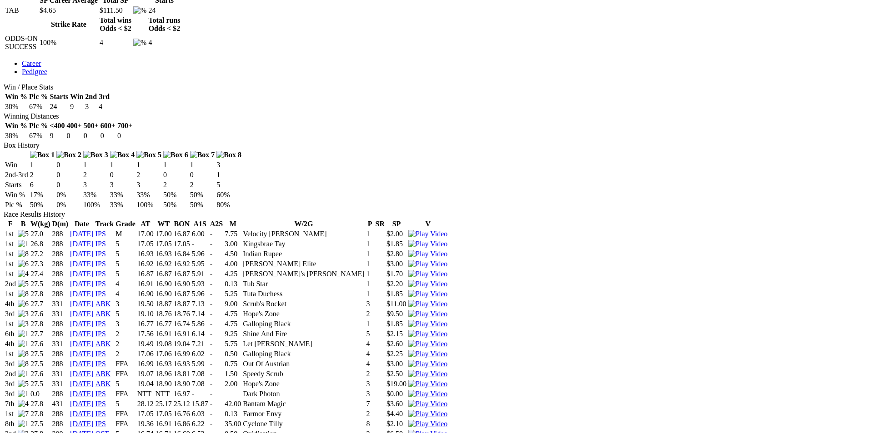
click at [448, 390] on img at bounding box center [427, 394] width 39 height 8
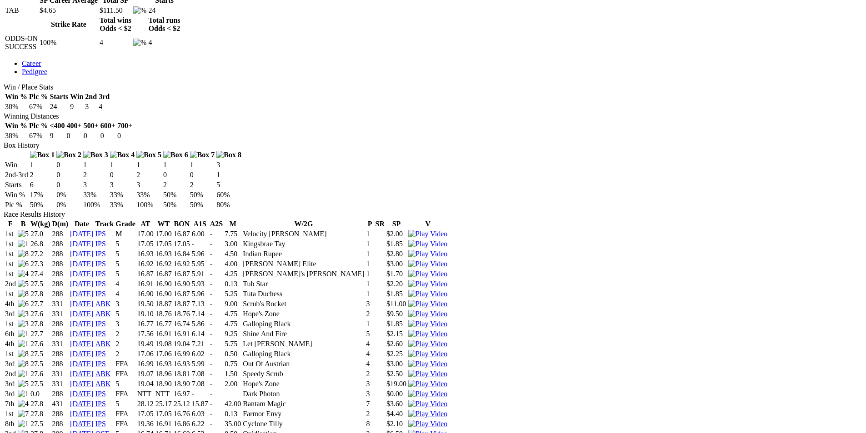
click at [448, 390] on img at bounding box center [427, 394] width 39 height 8
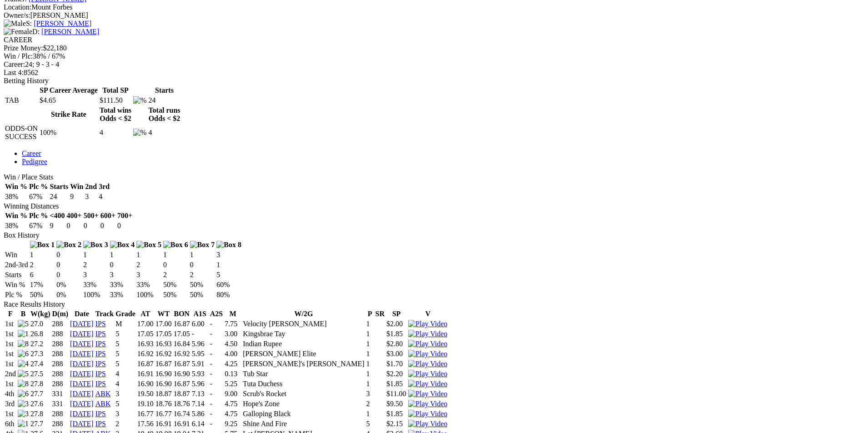
scroll to position [364, 0]
click at [448, 431] on img at bounding box center [427, 435] width 39 height 8
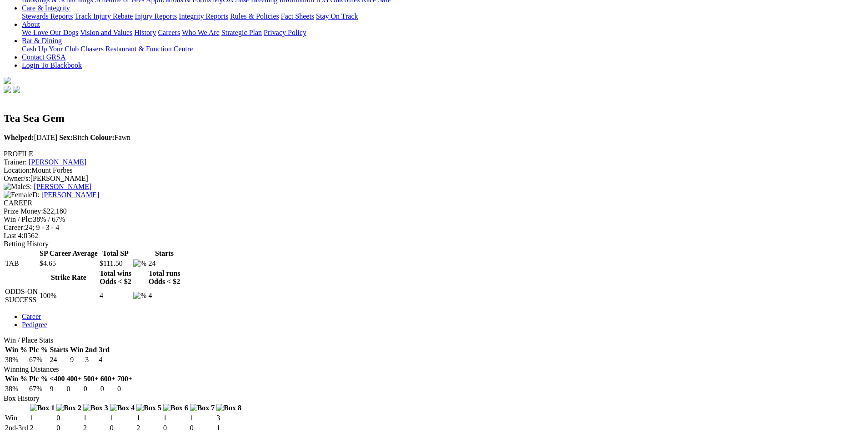
scroll to position [182, 0]
